Goal: Navigation & Orientation: Find specific page/section

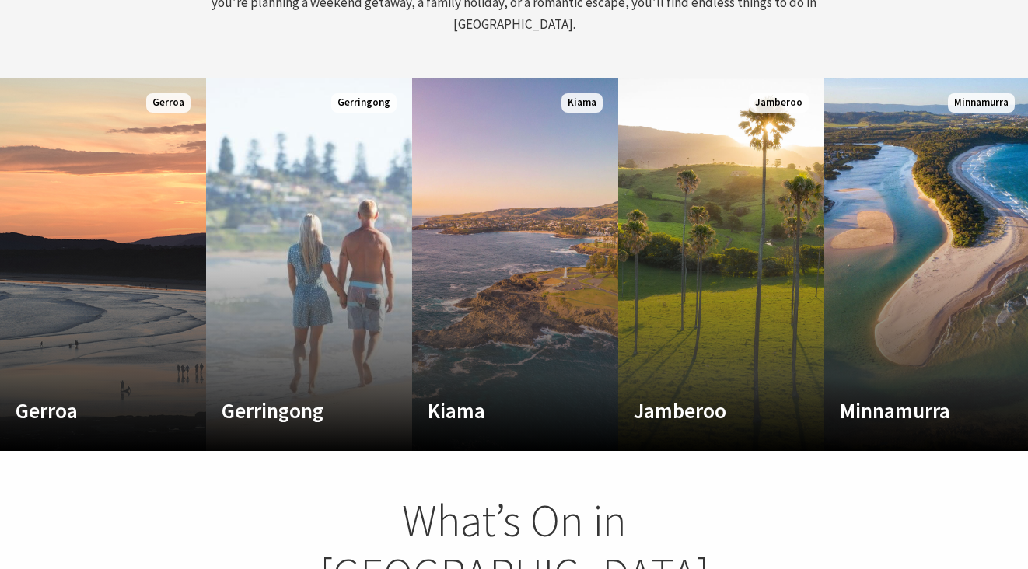
scroll to position [812, 0]
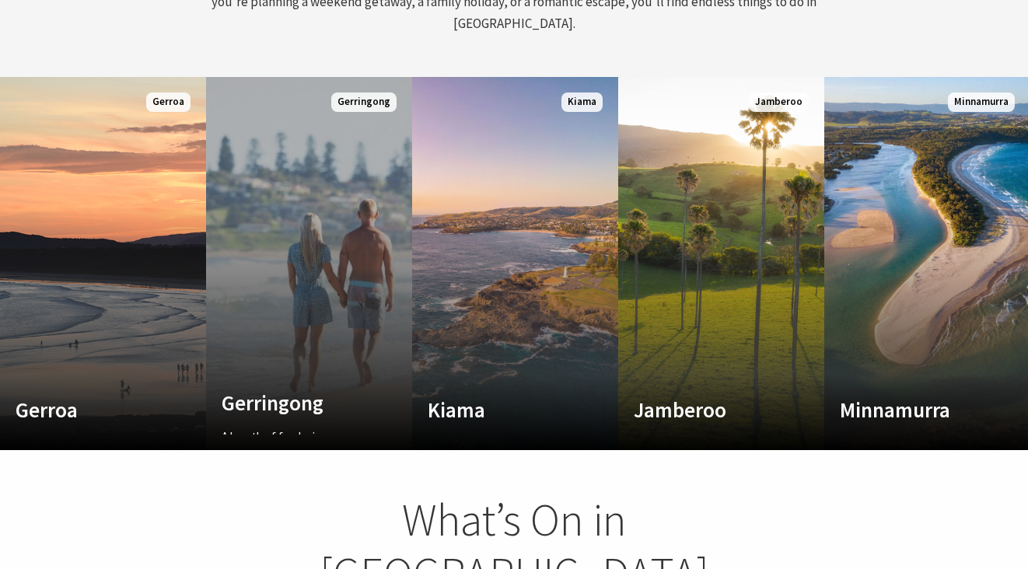
click at [344, 131] on link "Custom Image Used Gerringong A breath of fresh air Read More Gerringong" at bounding box center [309, 263] width 206 height 373
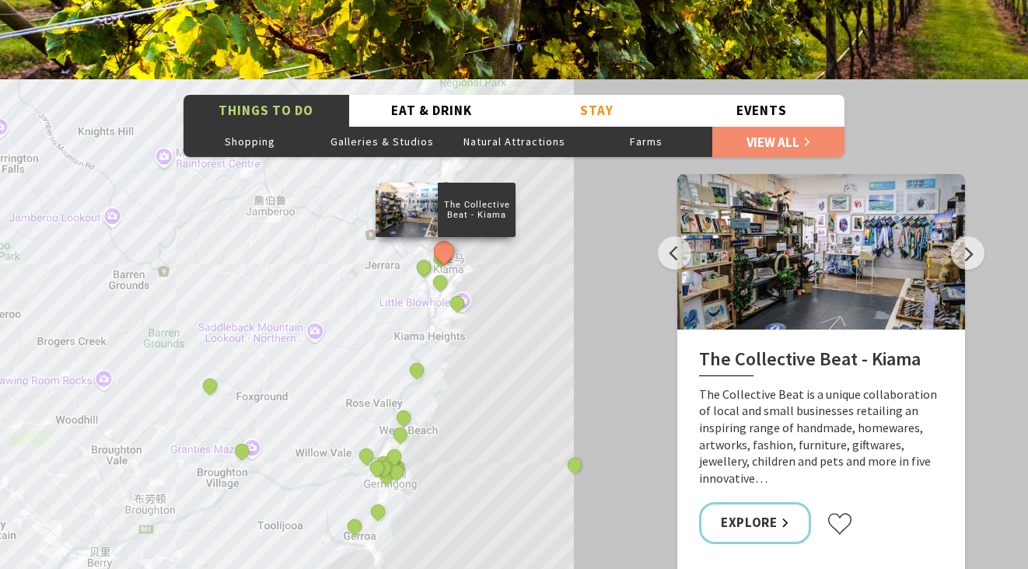
scroll to position [2610, 0]
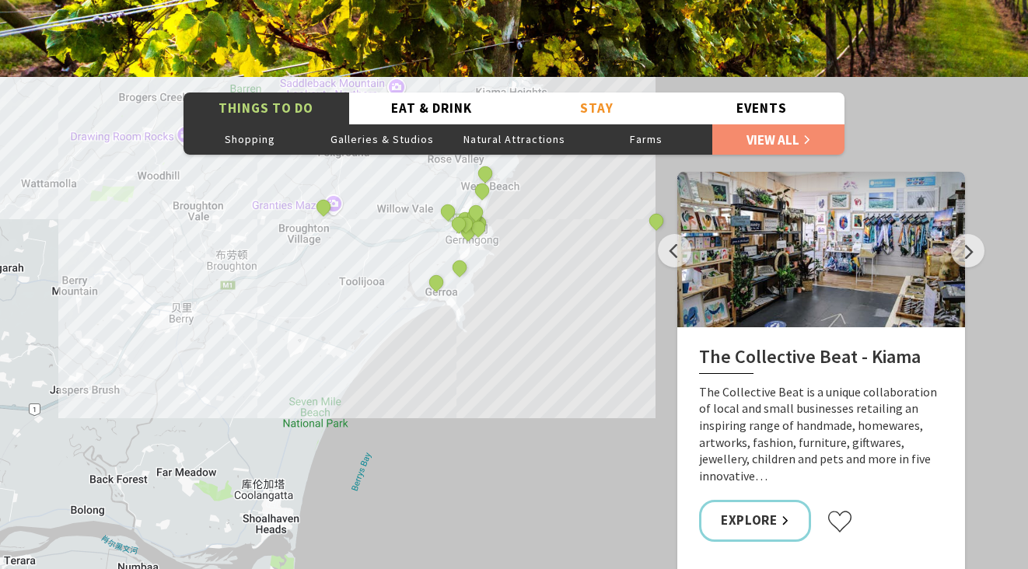
drag, startPoint x: 456, startPoint y: 445, endPoint x: 536, endPoint y: 198, distance: 259.1
click at [536, 198] on div "The Collective Beat - Kiama Gerringong Heritage Museum Fern Street Gallery The …" at bounding box center [514, 357] width 1028 height 560
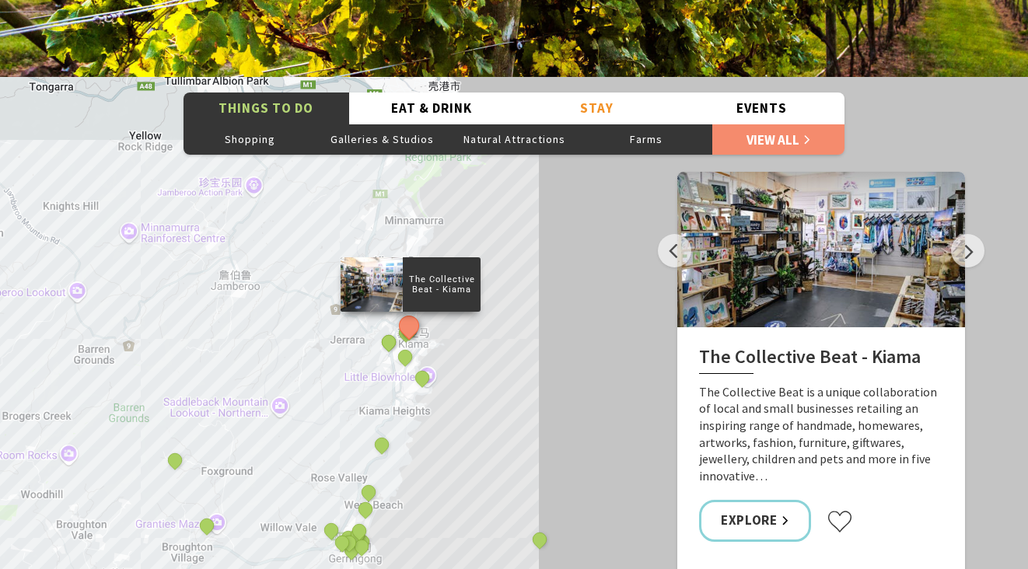
drag, startPoint x: 536, startPoint y: 199, endPoint x: 421, endPoint y: 523, distance: 343.9
click at [422, 524] on div "The Collective Beat - Kiama Gerringong Heritage Museum Fern Street Gallery The …" at bounding box center [514, 357] width 1028 height 560
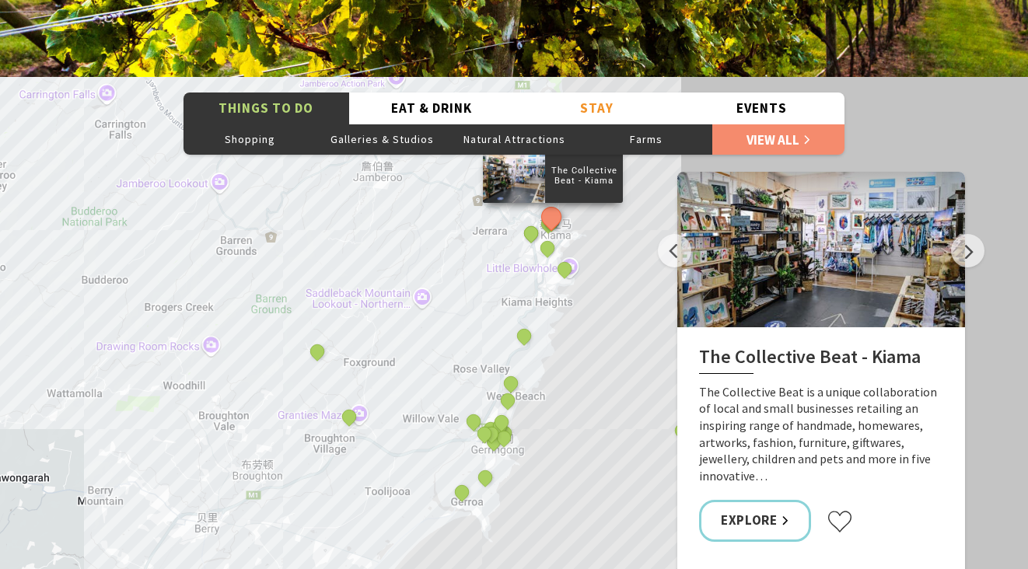
drag, startPoint x: 462, startPoint y: 308, endPoint x: 606, endPoint y: 201, distance: 178.9
click at [607, 202] on div "The Collective Beat - Kiama Gerringong Heritage Museum Fern Street Gallery The …" at bounding box center [514, 357] width 1028 height 560
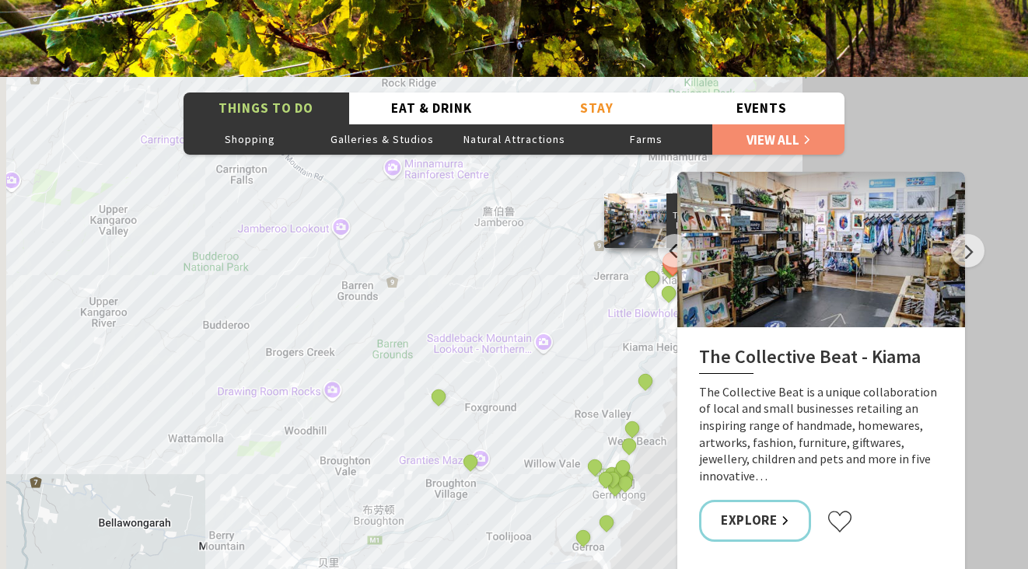
drag, startPoint x: 466, startPoint y: 193, endPoint x: 585, endPoint y: 239, distance: 127.5
click at [588, 242] on div "The Collective Beat - Kiama Gerringong Heritage Museum Fern Street Gallery The …" at bounding box center [514, 357] width 1028 height 560
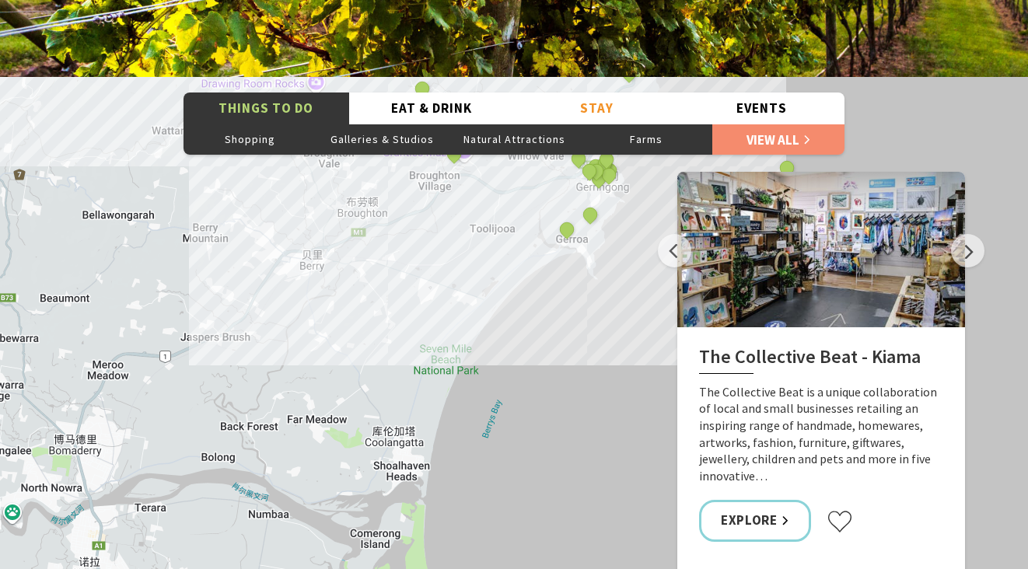
drag, startPoint x: 585, startPoint y: 268, endPoint x: 559, endPoint y: -44, distance: 312.8
click at [559, 0] on html "Skip to main content .fav-qpwo{stroke-linecap:round;stroke-linejoin:round;strok…" at bounding box center [514, 486] width 1028 height 6192
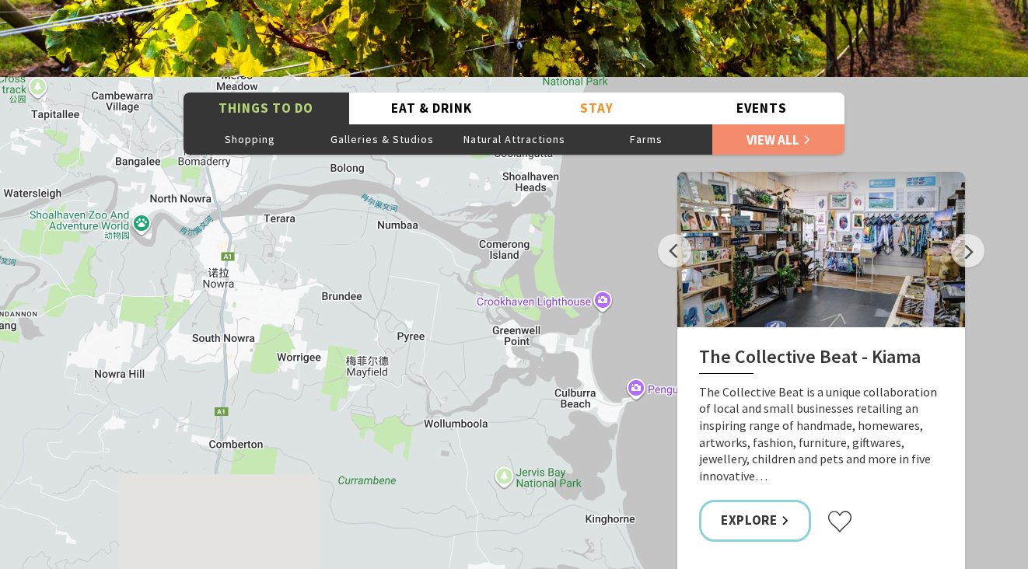
drag, startPoint x: 475, startPoint y: 271, endPoint x: 601, endPoint y: -5, distance: 302.6
click at [601, 0] on html "Skip to main content .fav-qpwo{stroke-linecap:round;stroke-linejoin:round;strok…" at bounding box center [514, 486] width 1028 height 6192
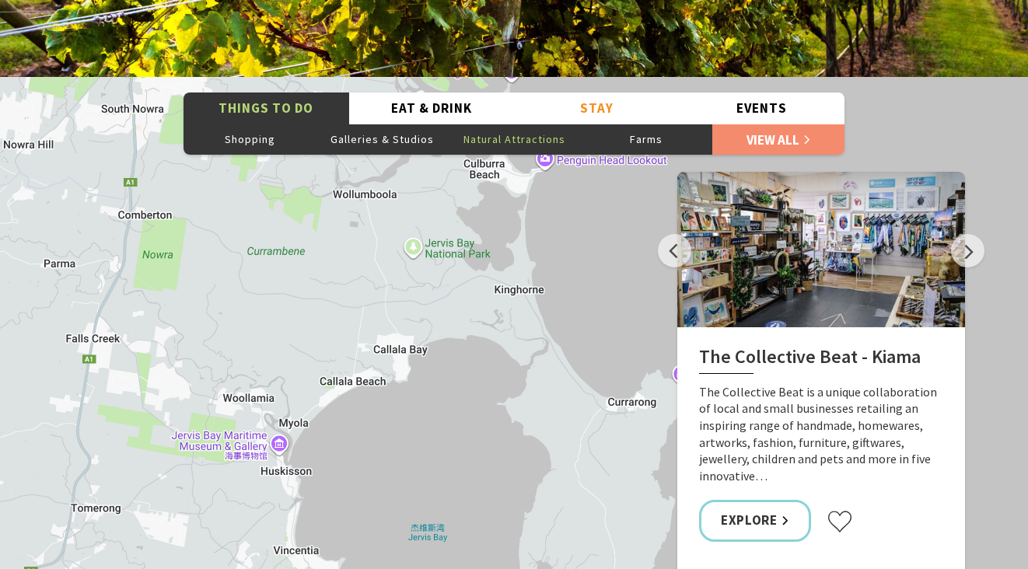
drag, startPoint x: 589, startPoint y: 328, endPoint x: 508, endPoint y: 99, distance: 243.1
click at [503, 100] on div "Things To Do Shopping Galleries & Studios Natural Attractions Farms View All Ea…" at bounding box center [514, 357] width 1028 height 560
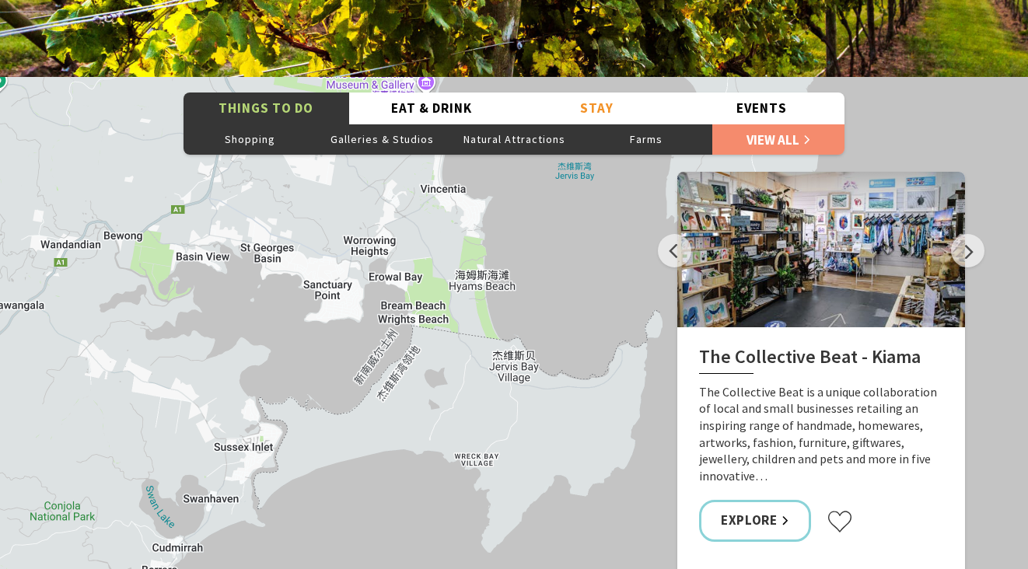
drag, startPoint x: 479, startPoint y: 312, endPoint x: 583, endPoint y: -12, distance: 339.7
click at [583, 0] on html "Skip to main content .fav-qpwo{stroke-linecap:round;stroke-linejoin:round;strok…" at bounding box center [514, 486] width 1028 height 6192
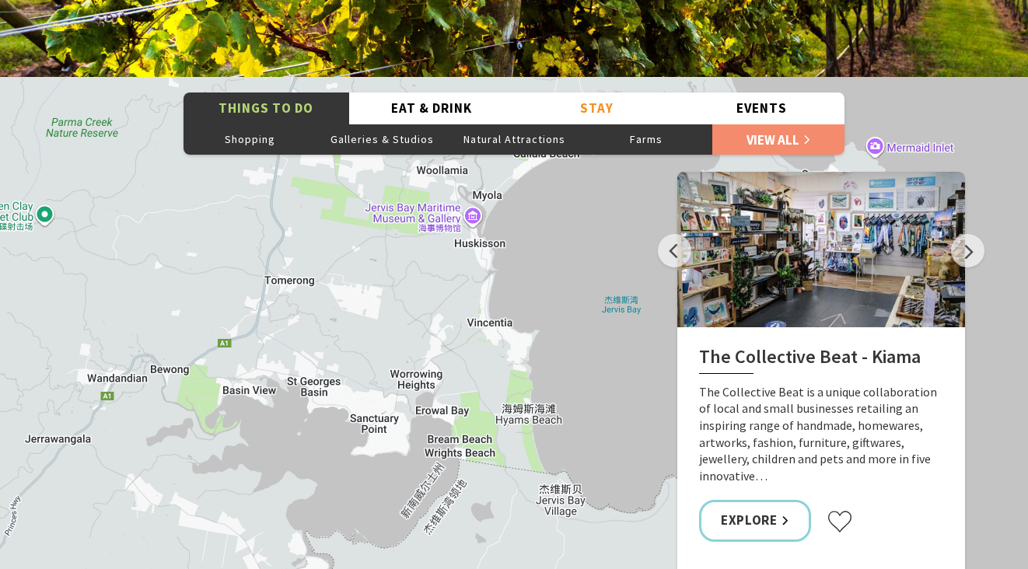
drag, startPoint x: 529, startPoint y: 204, endPoint x: 581, endPoint y: 356, distance: 161.3
click at [581, 356] on div "The Collective Beat - Kiama Gerringong Heritage Museum Fern Street Gallery The …" at bounding box center [514, 357] width 1028 height 560
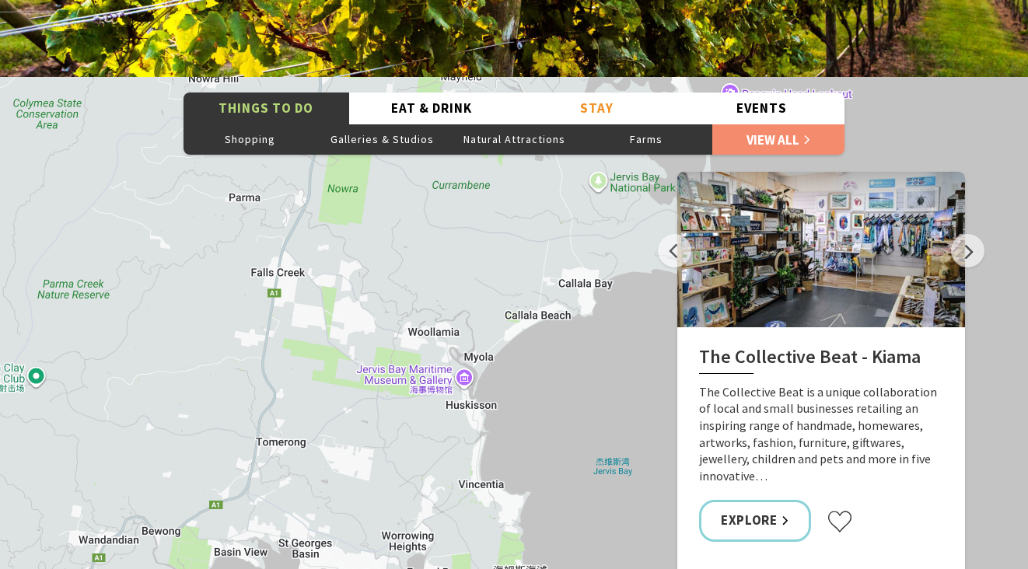
drag, startPoint x: 535, startPoint y: 244, endPoint x: 532, endPoint y: 391, distance: 146.9
click at [532, 391] on div "The Collective Beat - Kiama Gerringong Heritage Museum Fern Street Gallery The …" at bounding box center [514, 357] width 1028 height 560
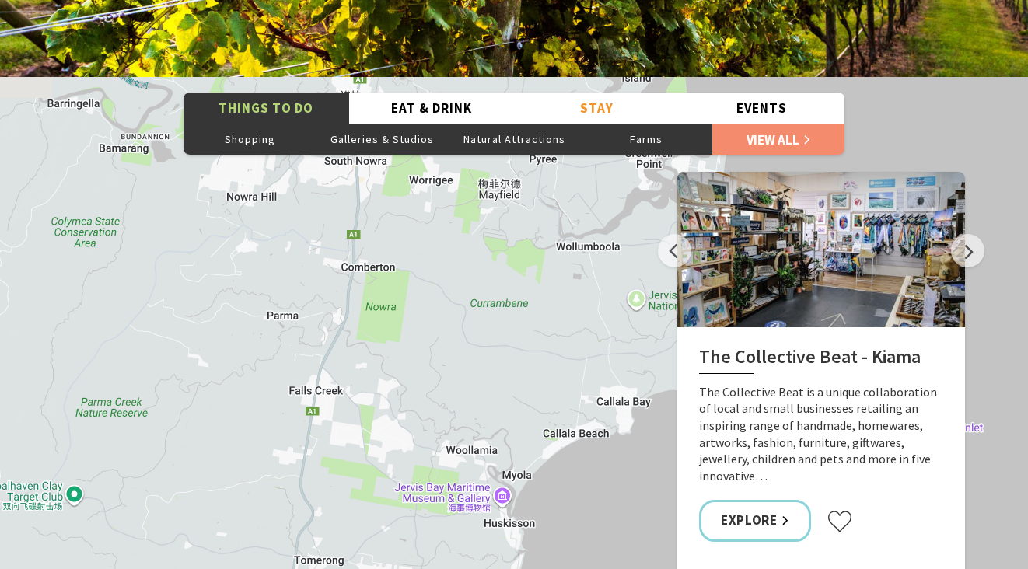
drag, startPoint x: 524, startPoint y: 382, endPoint x: 314, endPoint y: 629, distance: 324.3
click at [314, 568] on html "Skip to main content .fav-qpwo{stroke-linecap:round;stroke-linejoin:round;strok…" at bounding box center [514, 486] width 1028 height 6192
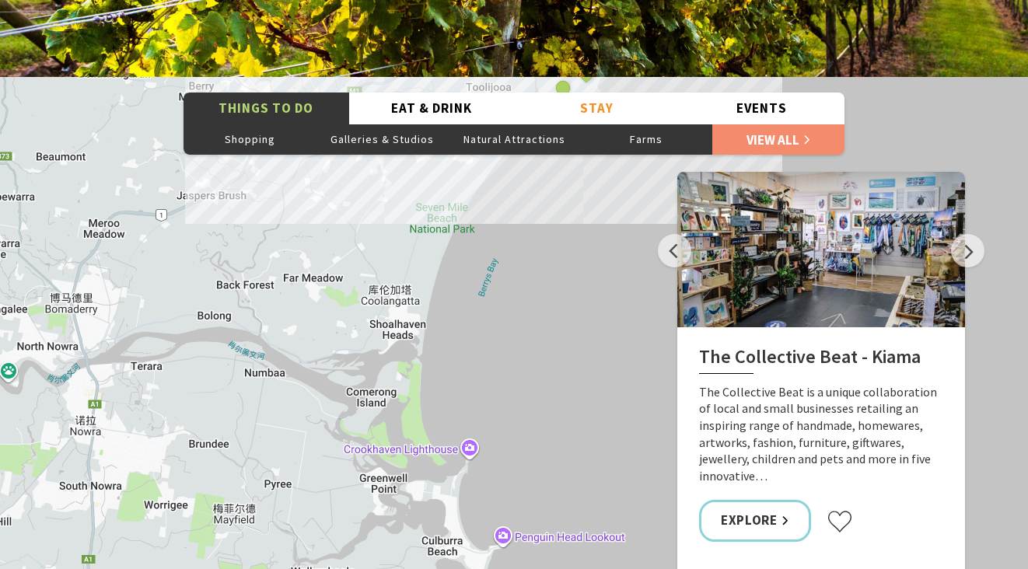
drag, startPoint x: 354, startPoint y: 419, endPoint x: 354, endPoint y: 651, distance: 231.6
click at [354, 568] on html "Skip to main content .fav-qpwo{stroke-linecap:round;stroke-linejoin:round;strok…" at bounding box center [514, 486] width 1028 height 6192
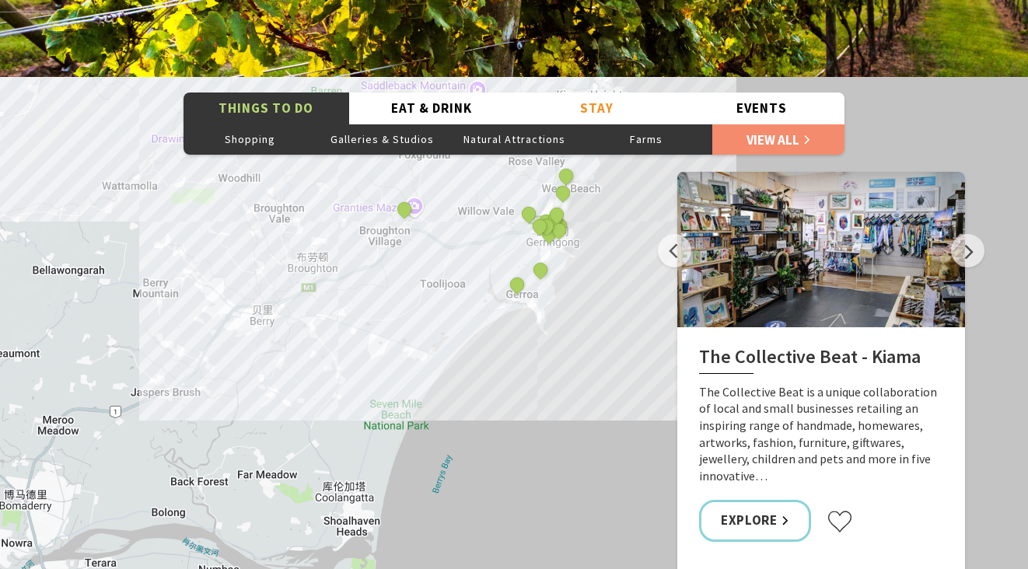
drag, startPoint x: 424, startPoint y: 435, endPoint x: 372, endPoint y: 621, distance: 193.7
click at [372, 568] on html "Skip to main content .fav-qpwo{stroke-linecap:round;stroke-linejoin:round;strok…" at bounding box center [514, 486] width 1028 height 6192
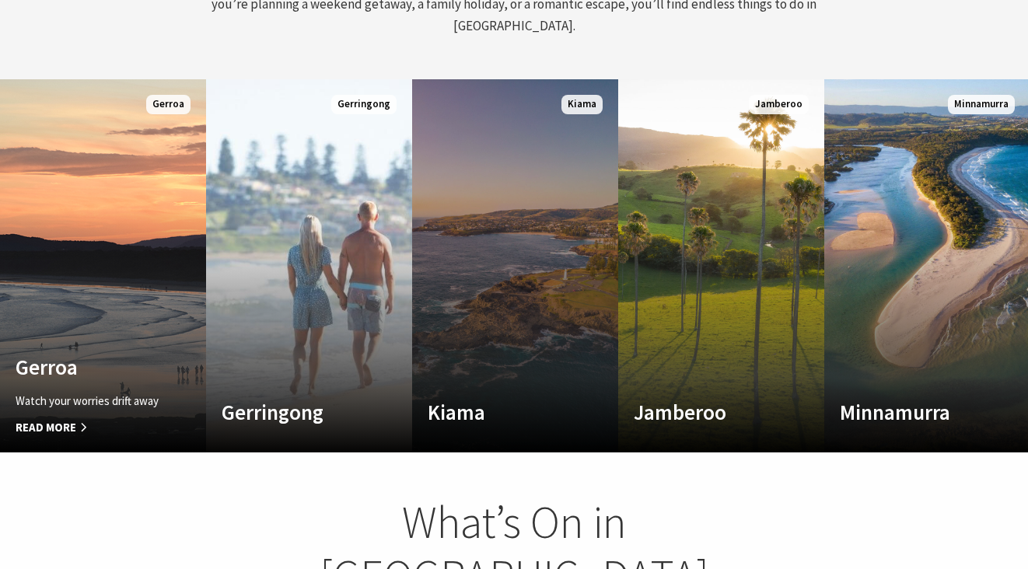
scroll to position [237, 1016]
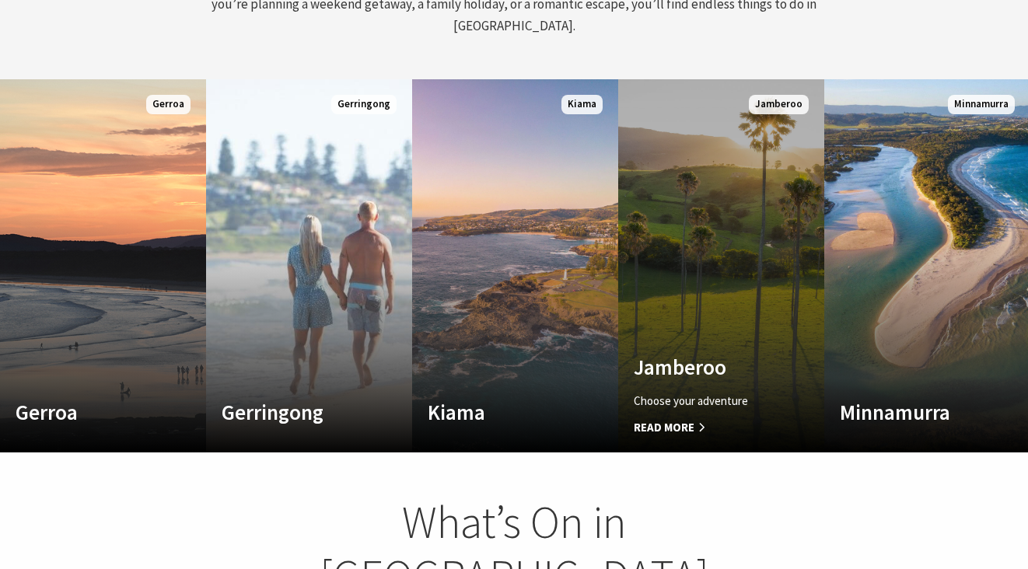
click at [628, 183] on link "Custom Image Used [GEOGRAPHIC_DATA] Choose your adventure Read More [GEOGRAPHIC…" at bounding box center [721, 265] width 206 height 373
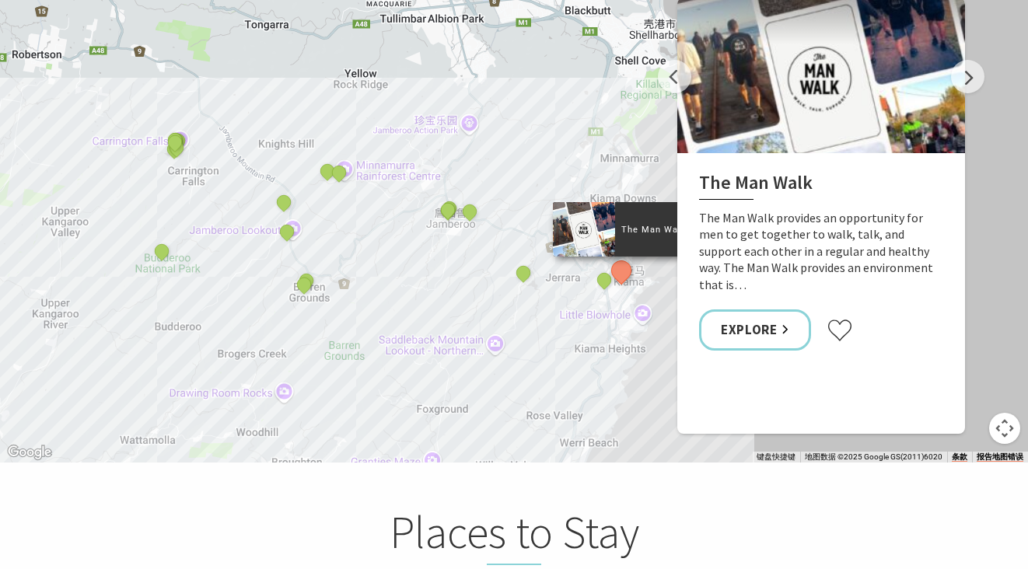
scroll to position [2484, 0]
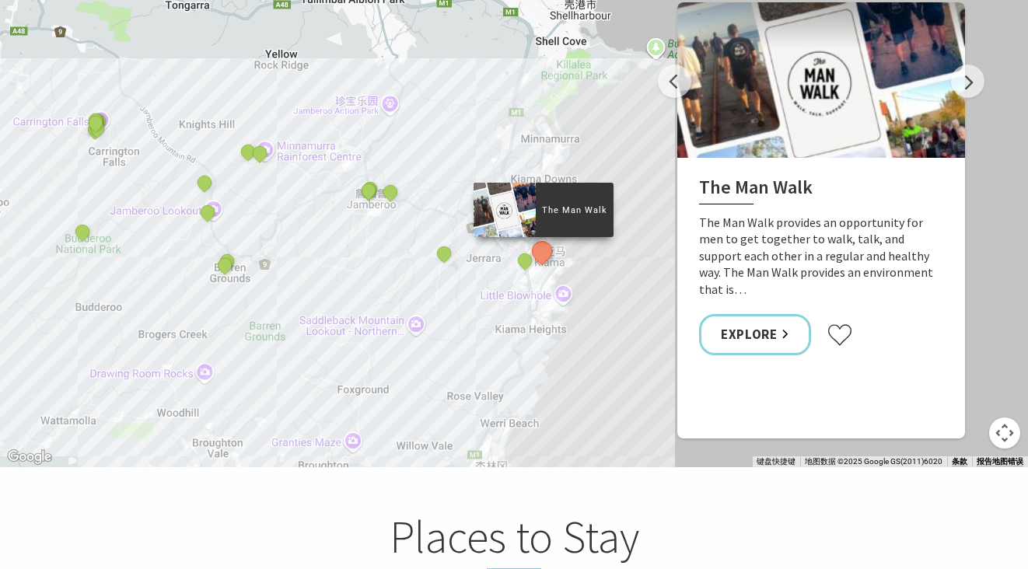
drag, startPoint x: 537, startPoint y: 321, endPoint x: 455, endPoint y: 297, distance: 85.1
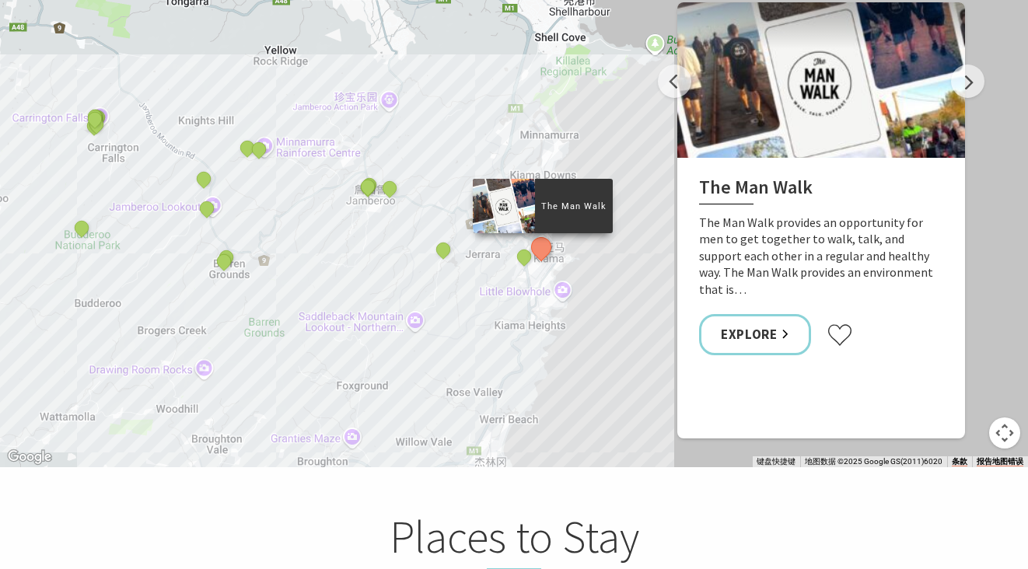
drag, startPoint x: 569, startPoint y: 257, endPoint x: 558, endPoint y: 216, distance: 42.6
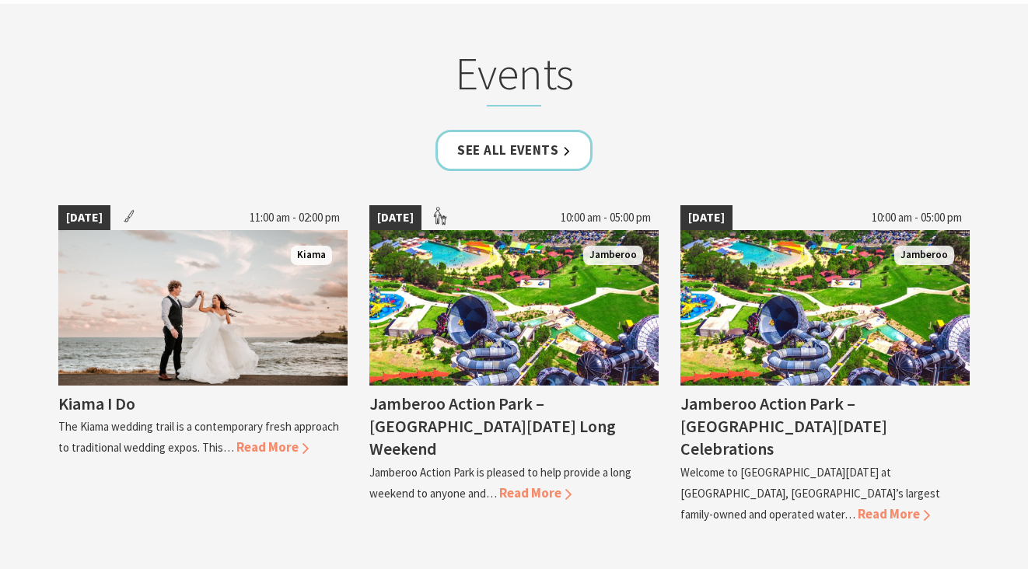
scroll to position [3698, 0]
